Goal: Task Accomplishment & Management: Manage account settings

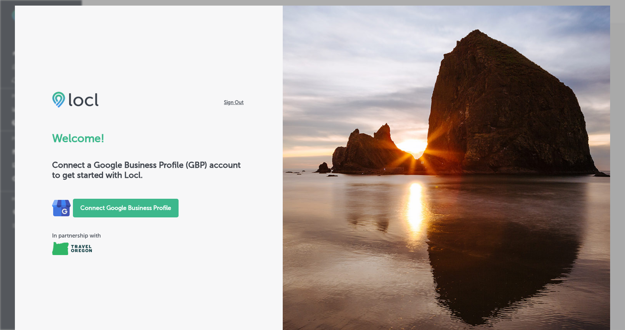
click at [234, 102] on span "Sign Out" at bounding box center [233, 102] width 23 height 7
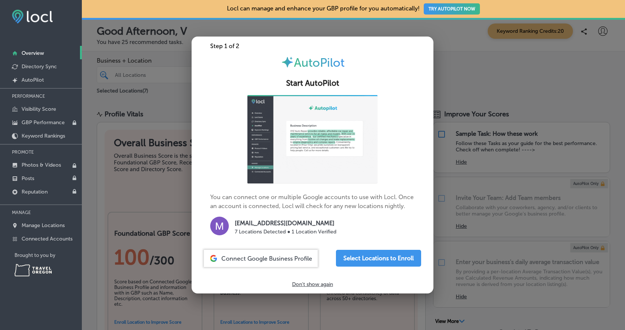
click at [492, 79] on div at bounding box center [312, 165] width 625 height 330
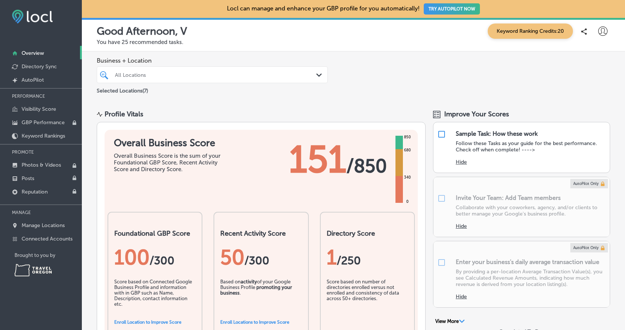
click at [608, 31] on div at bounding box center [603, 31] width 15 height 15
click at [593, 97] on p "Log Out" at bounding box center [587, 96] width 22 height 9
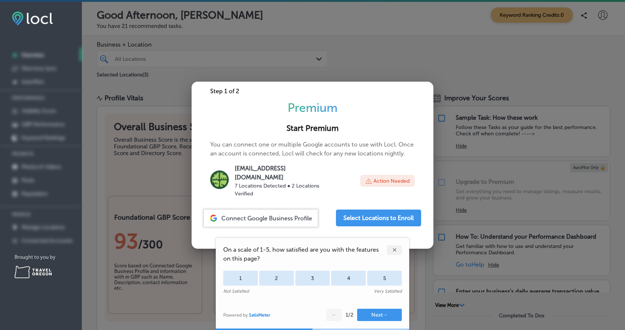
click at [394, 249] on div "✕" at bounding box center [394, 250] width 15 height 10
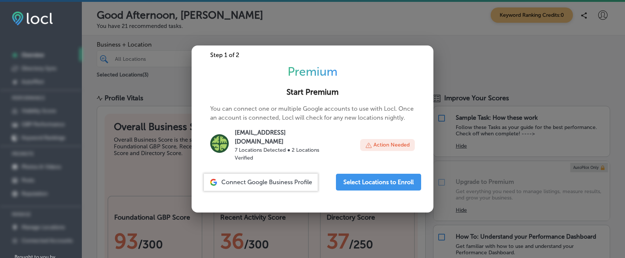
click at [414, 31] on div at bounding box center [312, 129] width 625 height 258
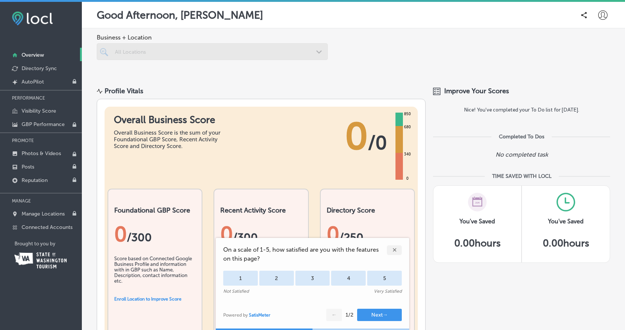
click at [398, 249] on div "✕" at bounding box center [394, 250] width 15 height 10
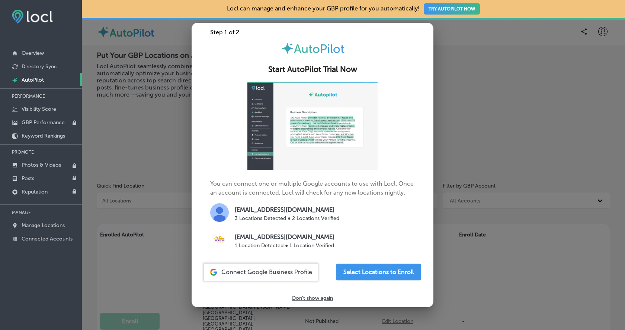
click at [471, 35] on div at bounding box center [312, 165] width 625 height 330
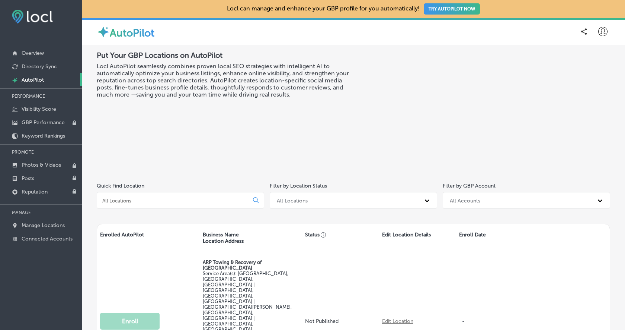
click at [601, 32] on icon at bounding box center [603, 31] width 9 height 9
click at [585, 98] on p "Log Out" at bounding box center [587, 96] width 22 height 9
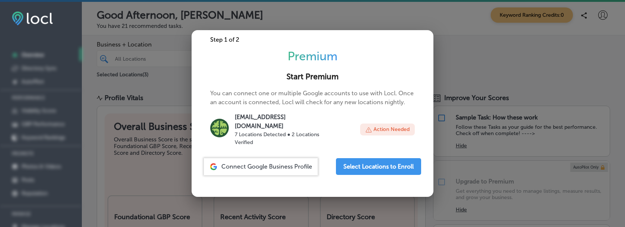
click at [530, 49] on div at bounding box center [312, 113] width 625 height 227
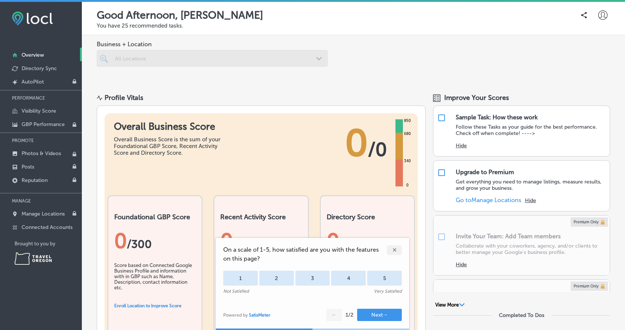
click at [397, 248] on div "✕" at bounding box center [394, 250] width 15 height 10
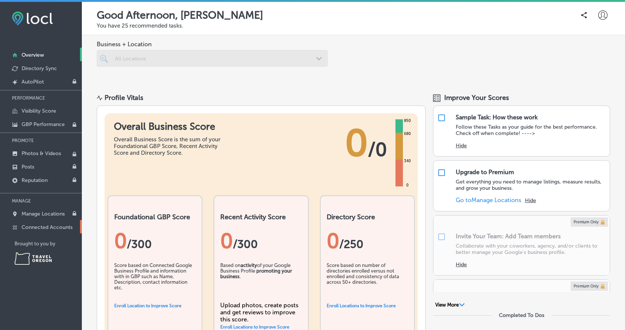
click at [61, 225] on p "Connected Accounts" at bounding box center [47, 227] width 51 height 6
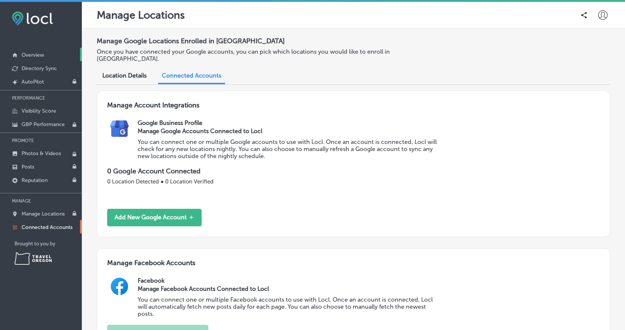
click at [40, 58] on link "Overview" at bounding box center [41, 54] width 82 height 13
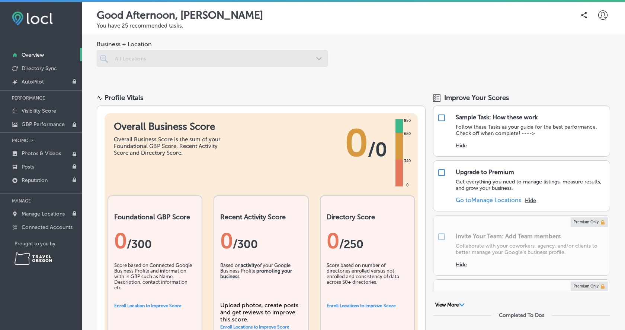
click at [602, 17] on icon at bounding box center [603, 14] width 9 height 9
click at [483, 63] on div at bounding box center [312, 165] width 625 height 330
click at [603, 13] on icon at bounding box center [603, 14] width 9 height 9
click at [601, 79] on li "Log Out" at bounding box center [589, 79] width 51 height 17
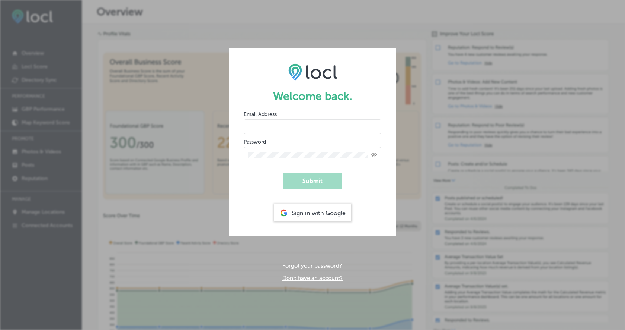
click at [427, 128] on div "Welcome back. Email Address Password Created with Sketch. Submit Sign in with G…" at bounding box center [312, 165] width 625 height 330
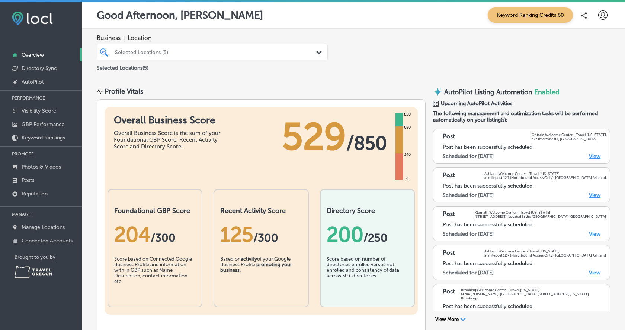
click at [603, 16] on icon at bounding box center [603, 14] width 9 height 9
click at [592, 79] on p "Log Out" at bounding box center [587, 80] width 22 height 9
